Goal: Find specific page/section: Find specific page/section

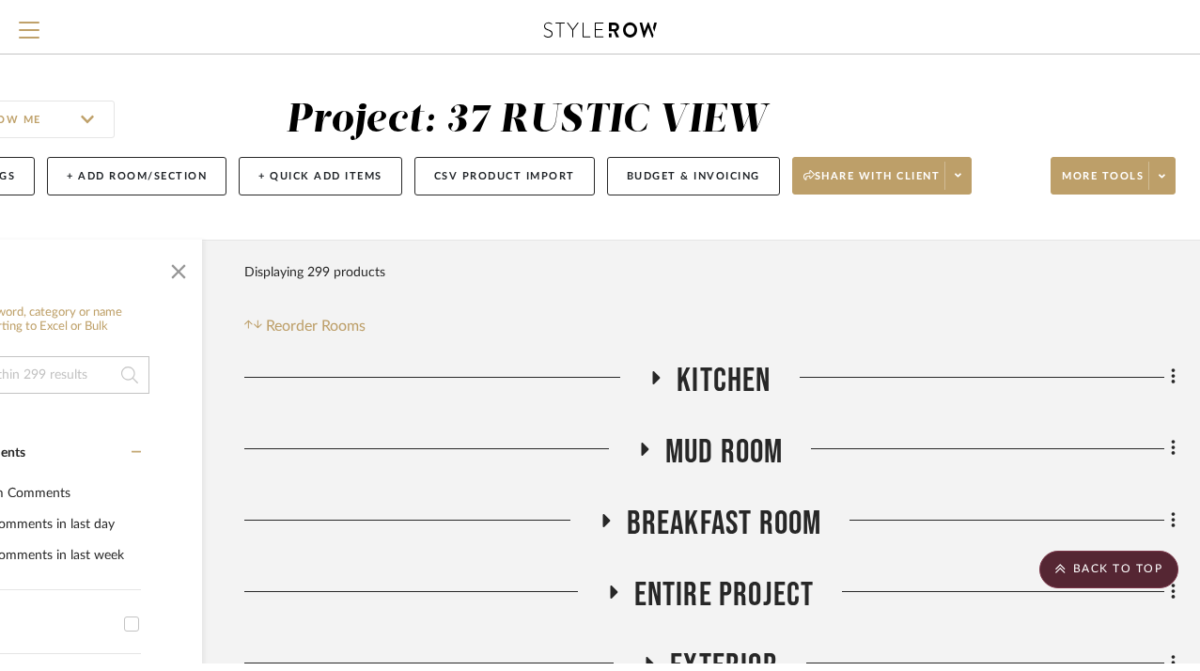
scroll to position [2, 0]
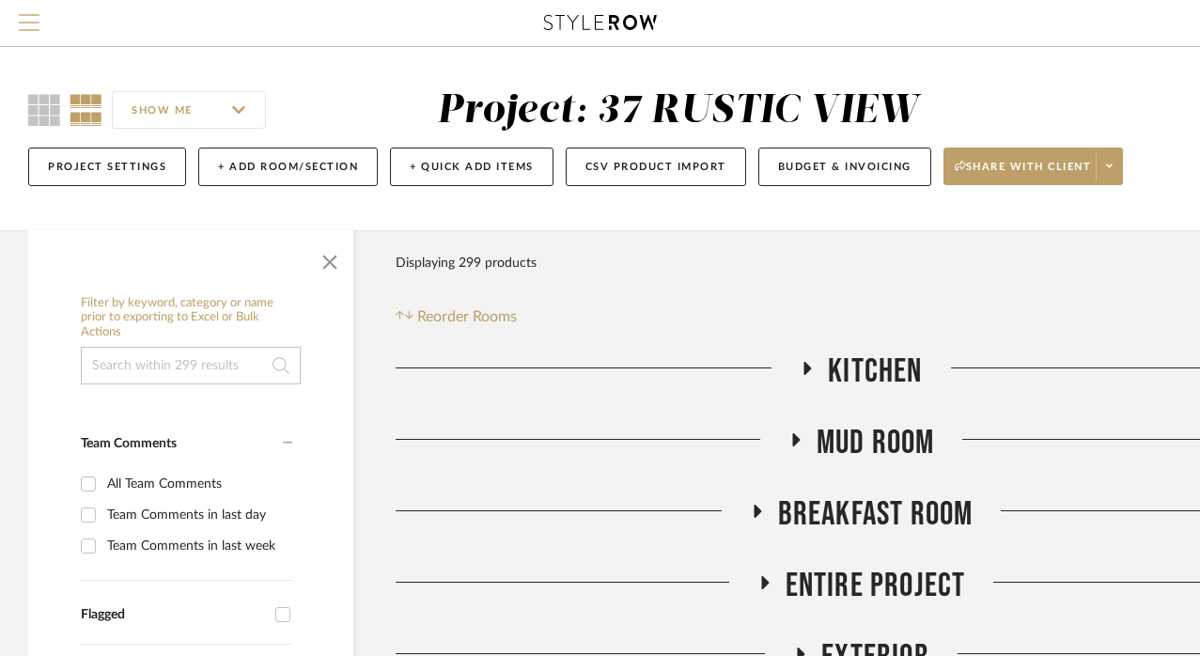
click at [22, 13] on button "Menu" at bounding box center [29, 23] width 58 height 46
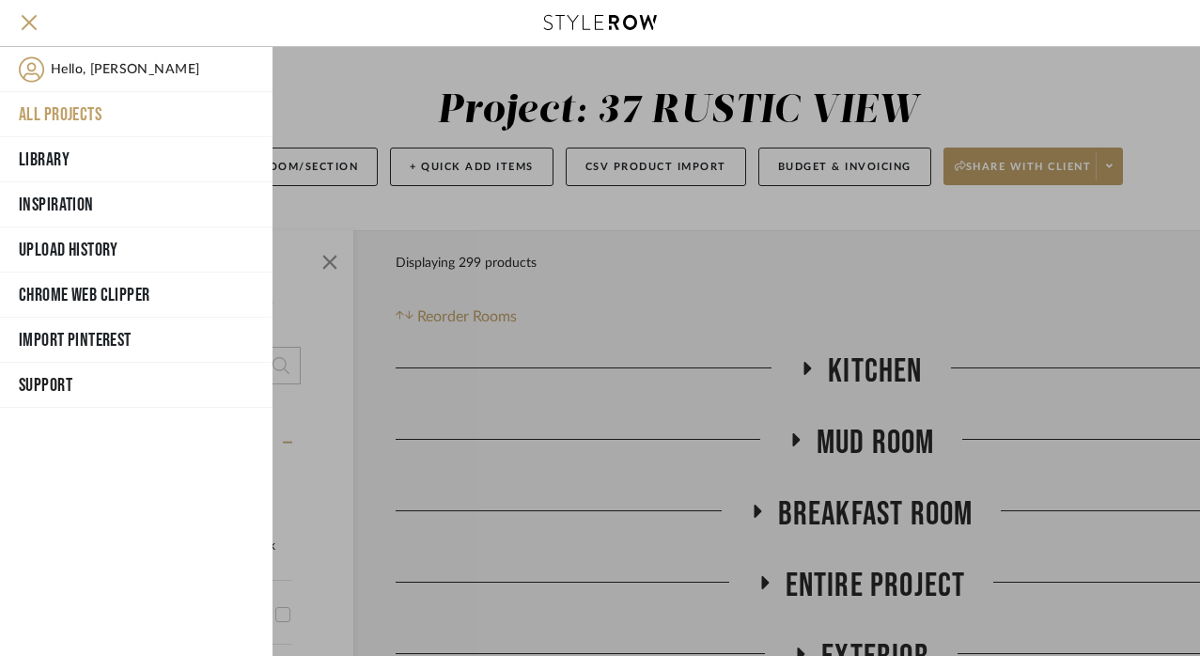
click at [70, 132] on button "All Projects" at bounding box center [136, 114] width 272 height 45
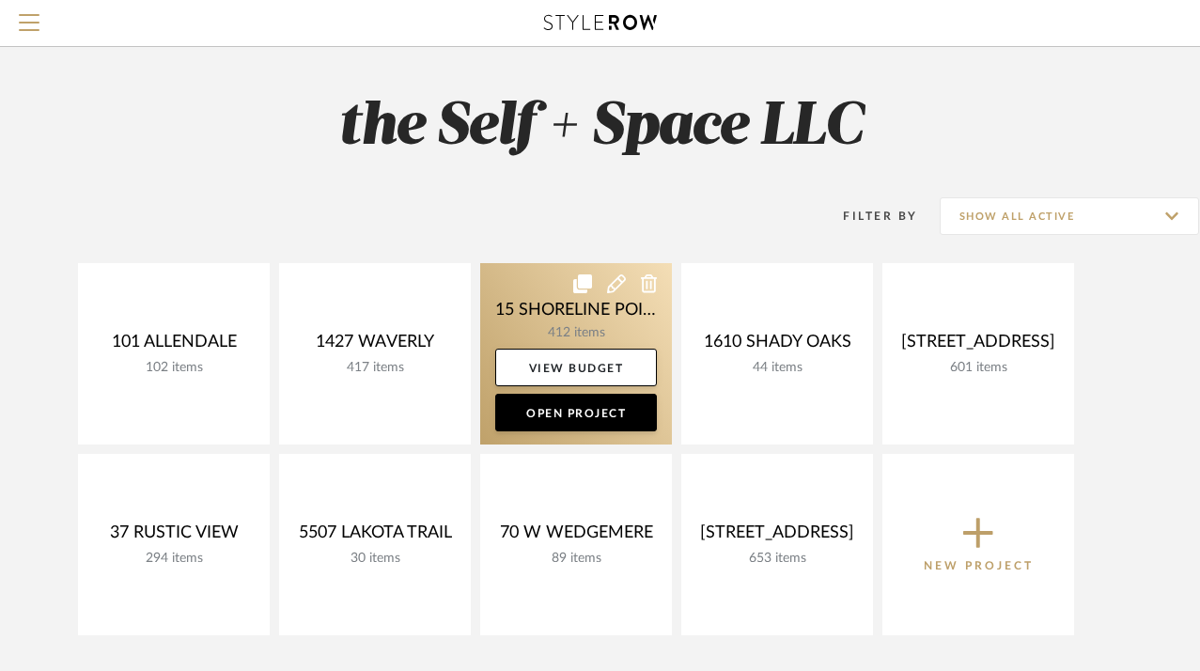
click at [583, 317] on link at bounding box center [576, 353] width 192 height 181
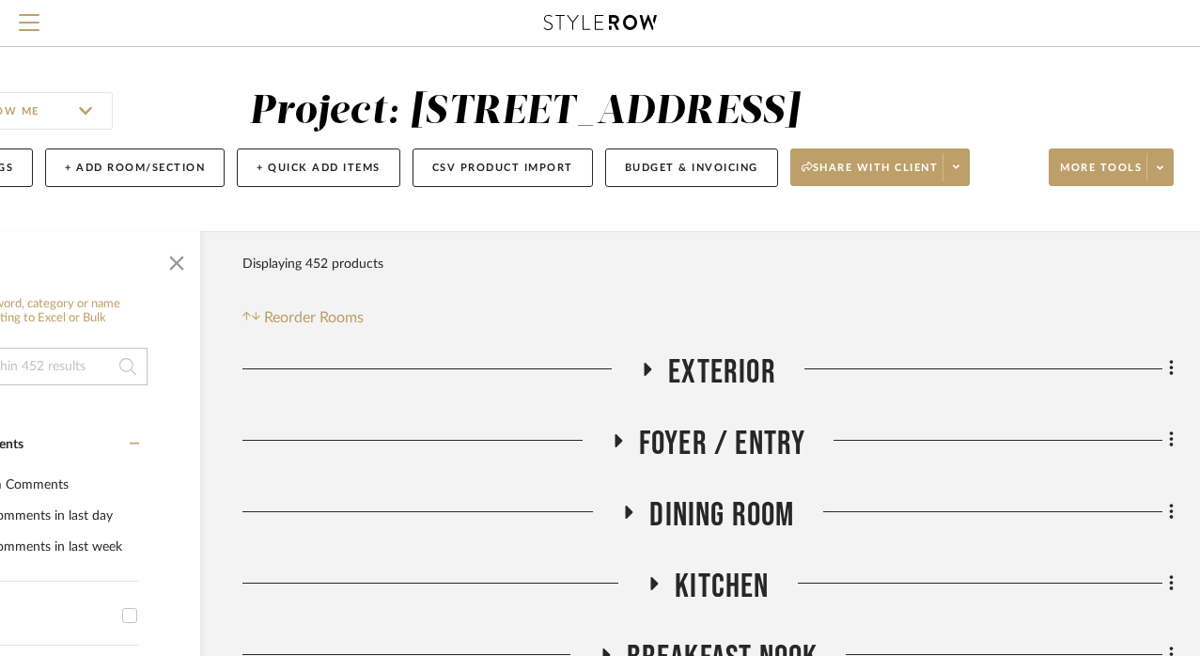
scroll to position [1, 153]
click at [667, 393] on h3 "Exterior" at bounding box center [708, 372] width 136 height 40
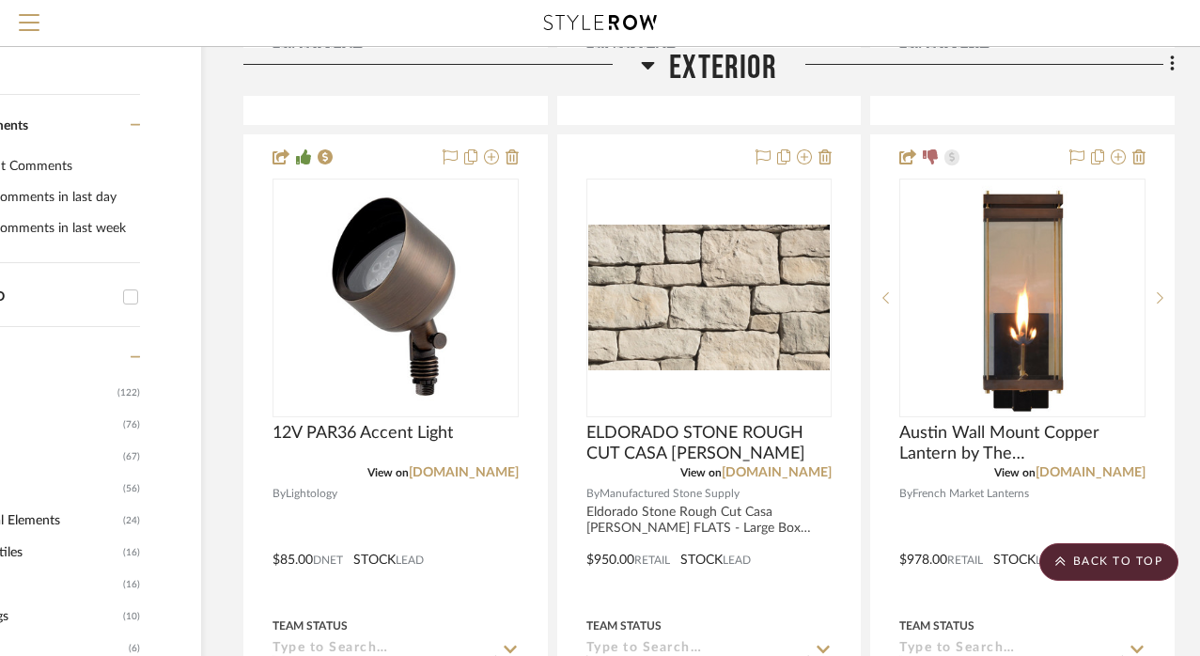
scroll to position [1126, 152]
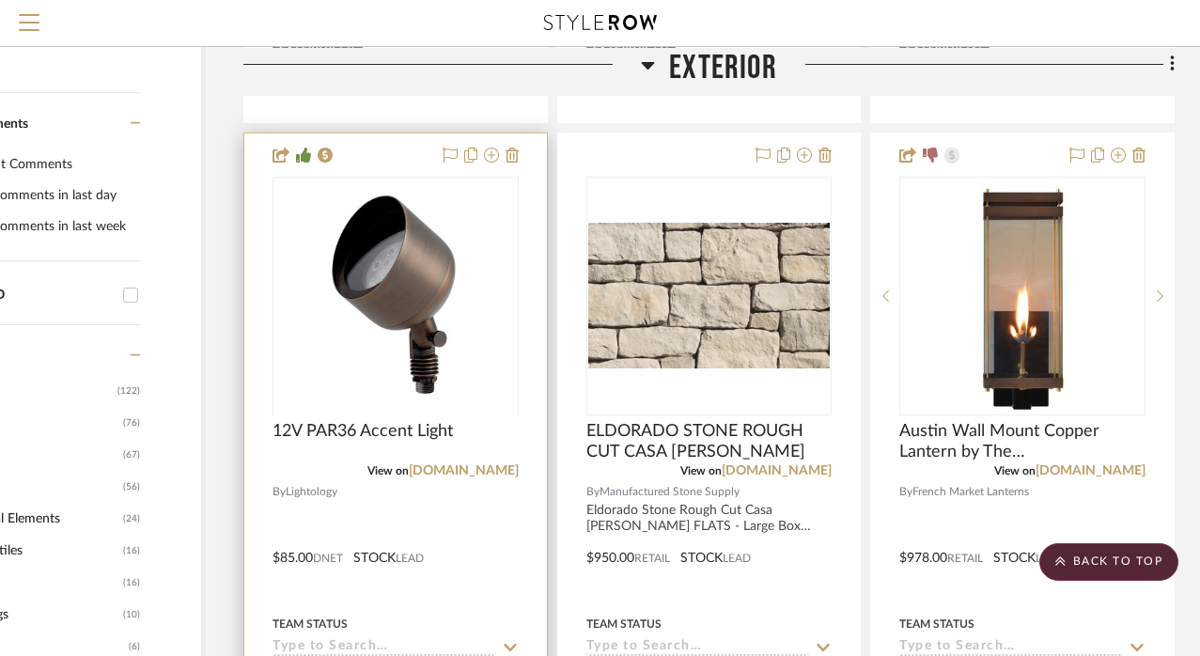
click at [387, 415] on img at bounding box center [395, 532] width 235 height 235
click at [396, 329] on img "0" at bounding box center [395, 296] width 235 height 235
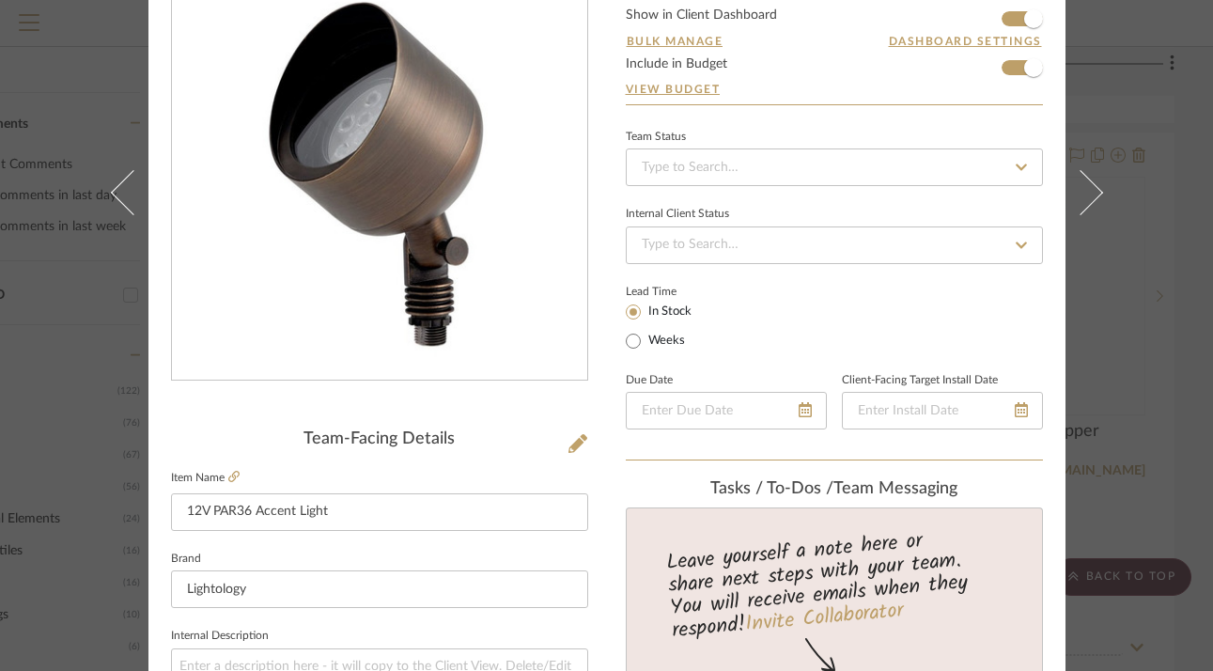
scroll to position [168, 0]
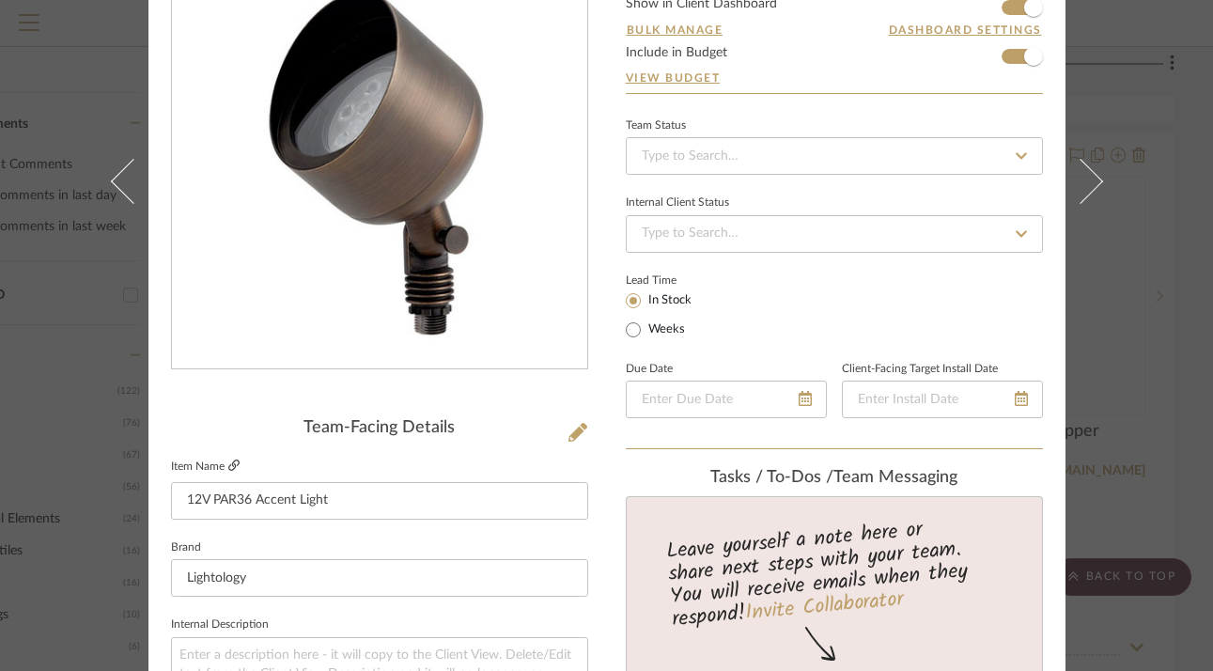
click at [228, 468] on icon at bounding box center [233, 464] width 11 height 11
